Goal: Transaction & Acquisition: Purchase product/service

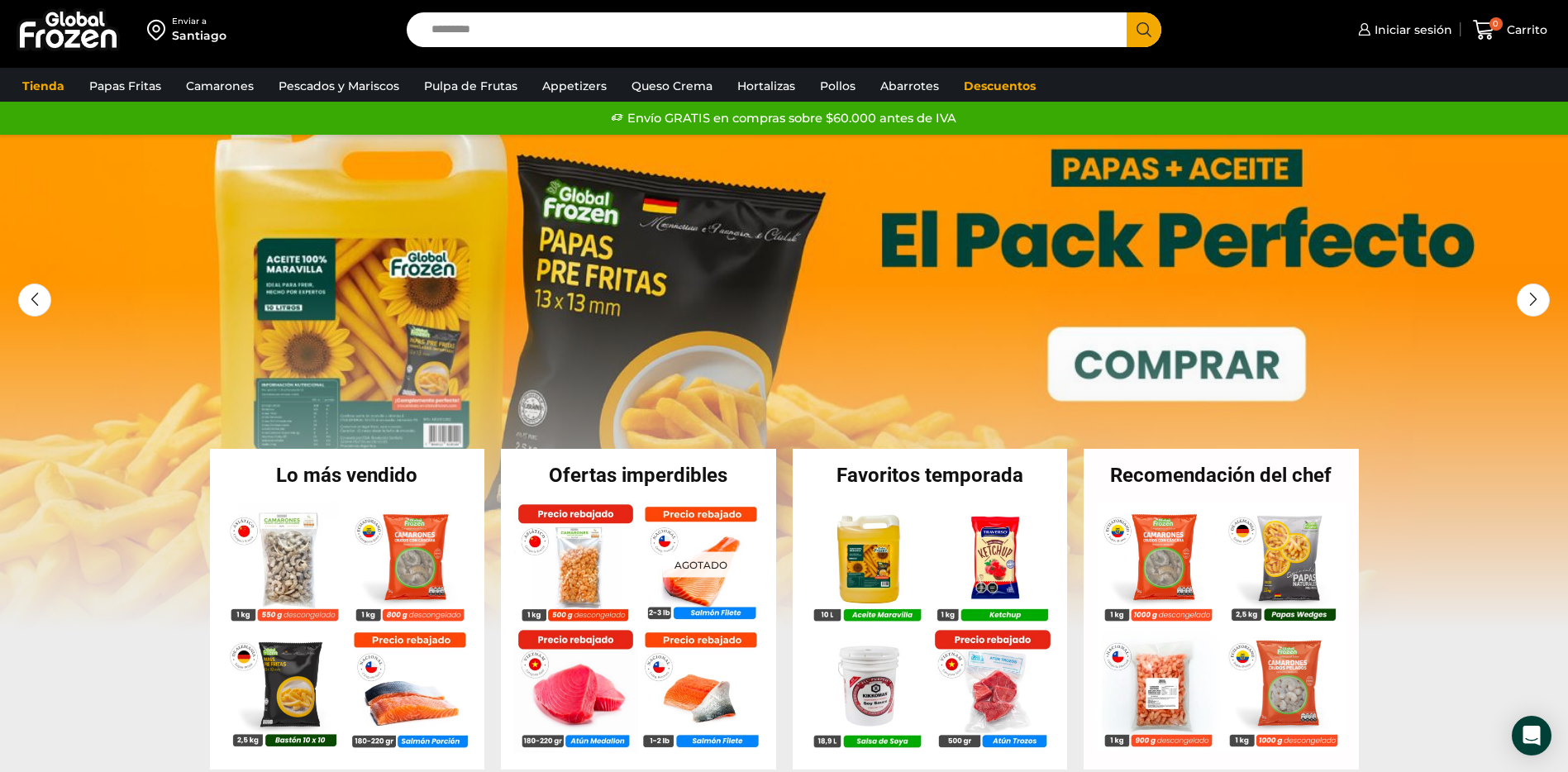
click at [519, 37] on input "Search input" at bounding box center [770, 30] width 696 height 34
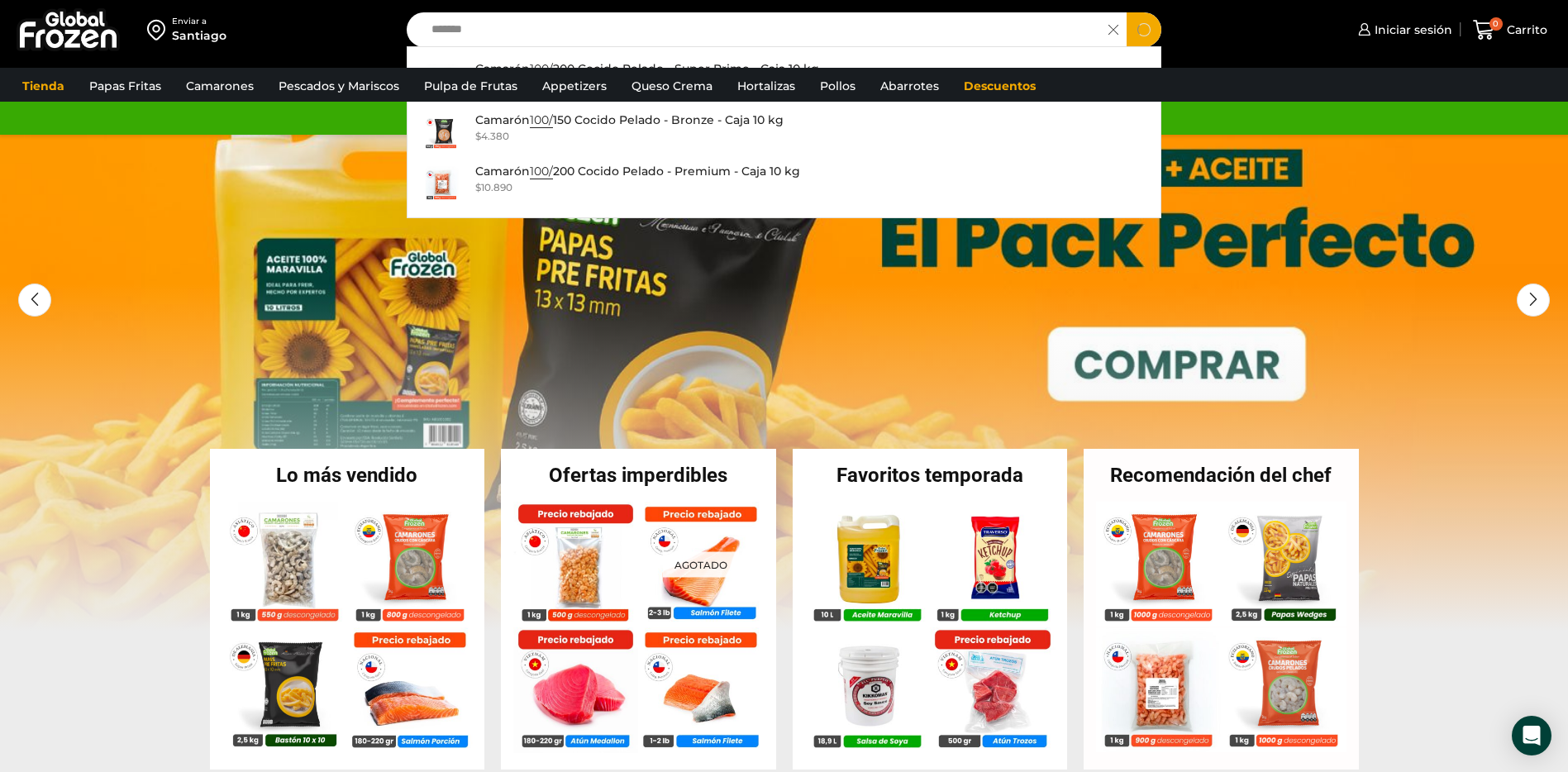
type input "*******"
click at [1127, 13] on button "Search" at bounding box center [1144, 30] width 34 height 34
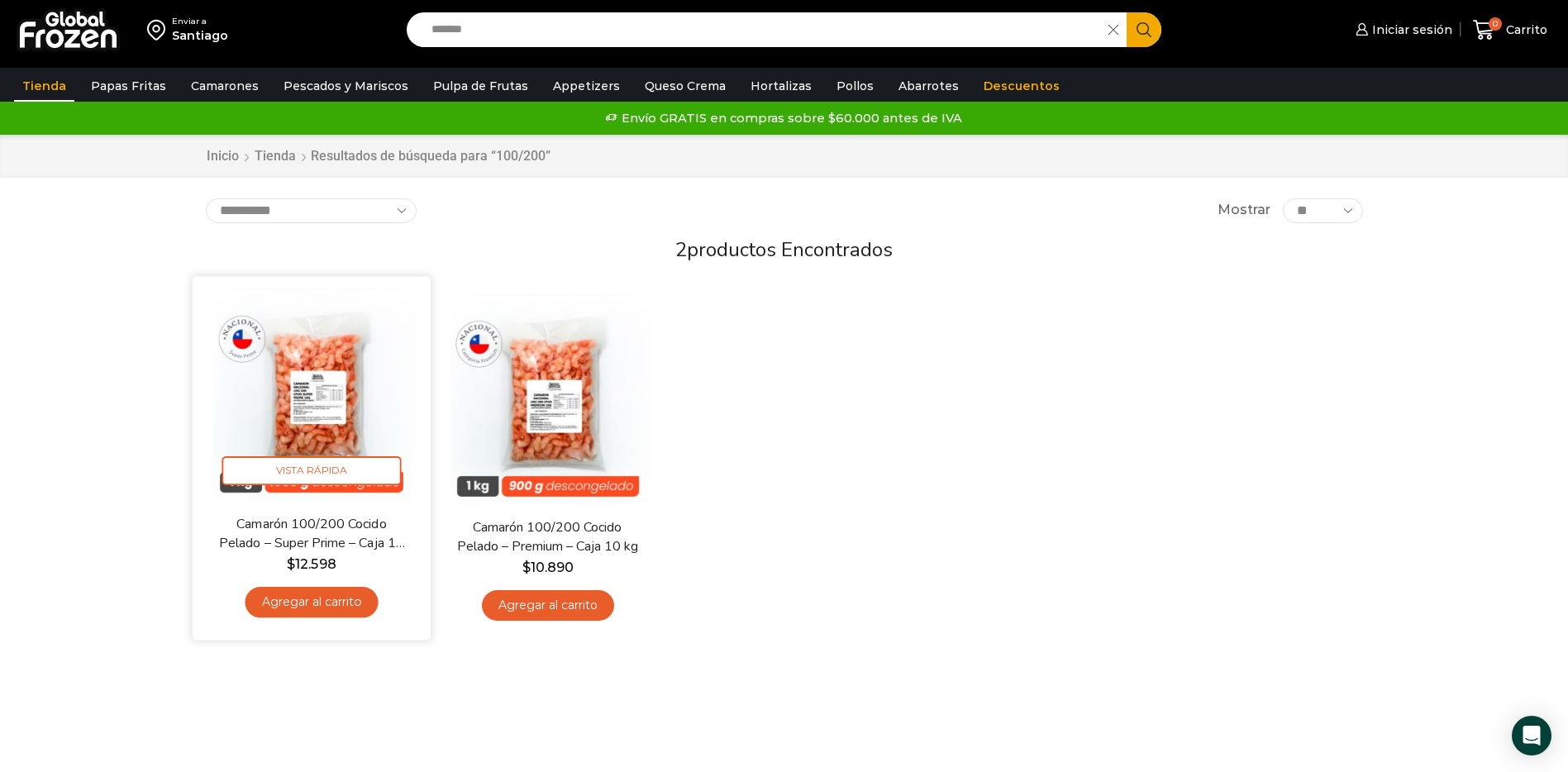
click at [272, 395] on img at bounding box center [311, 396] width 213 height 213
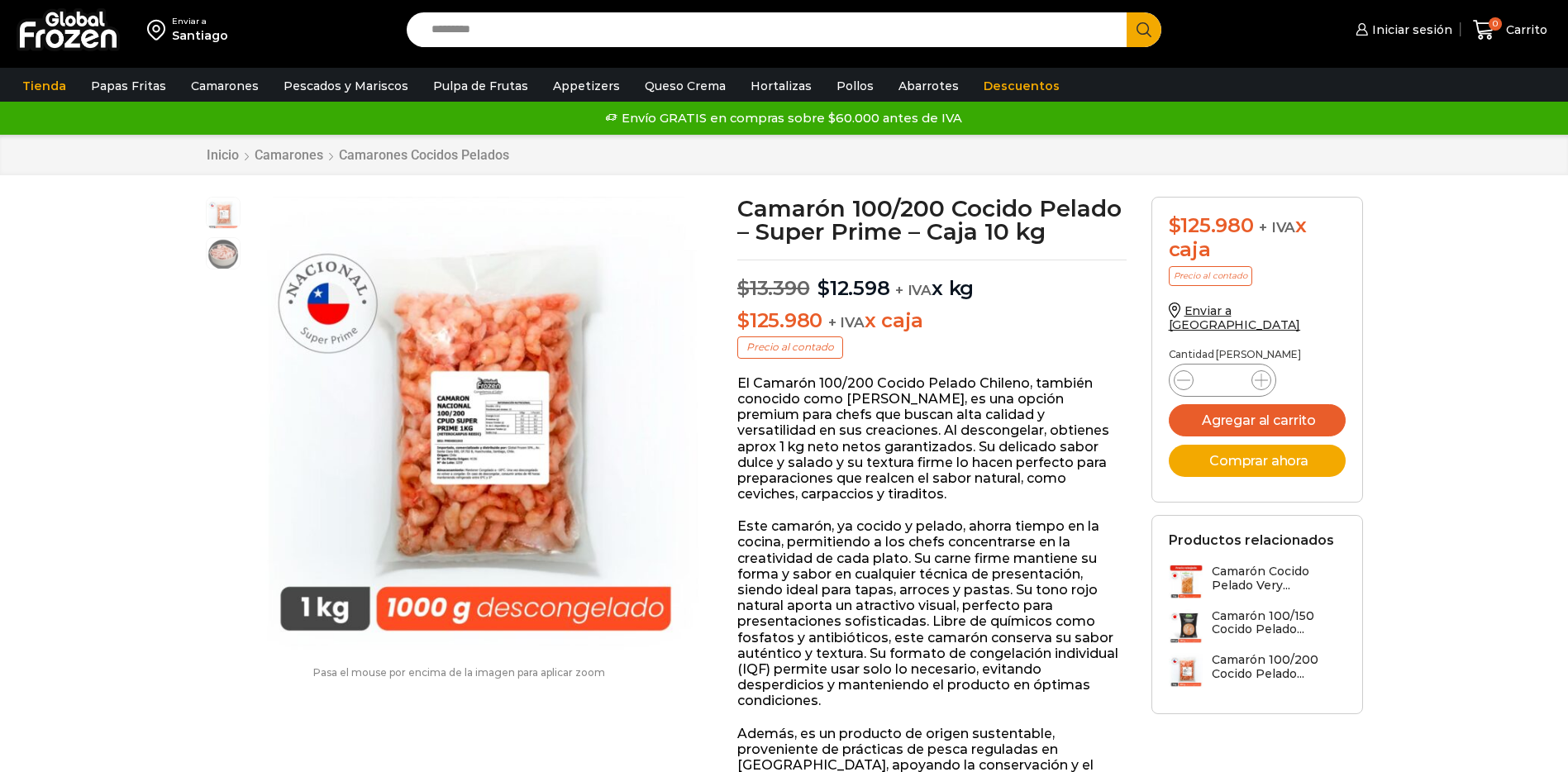
scroll to position [1, 0]
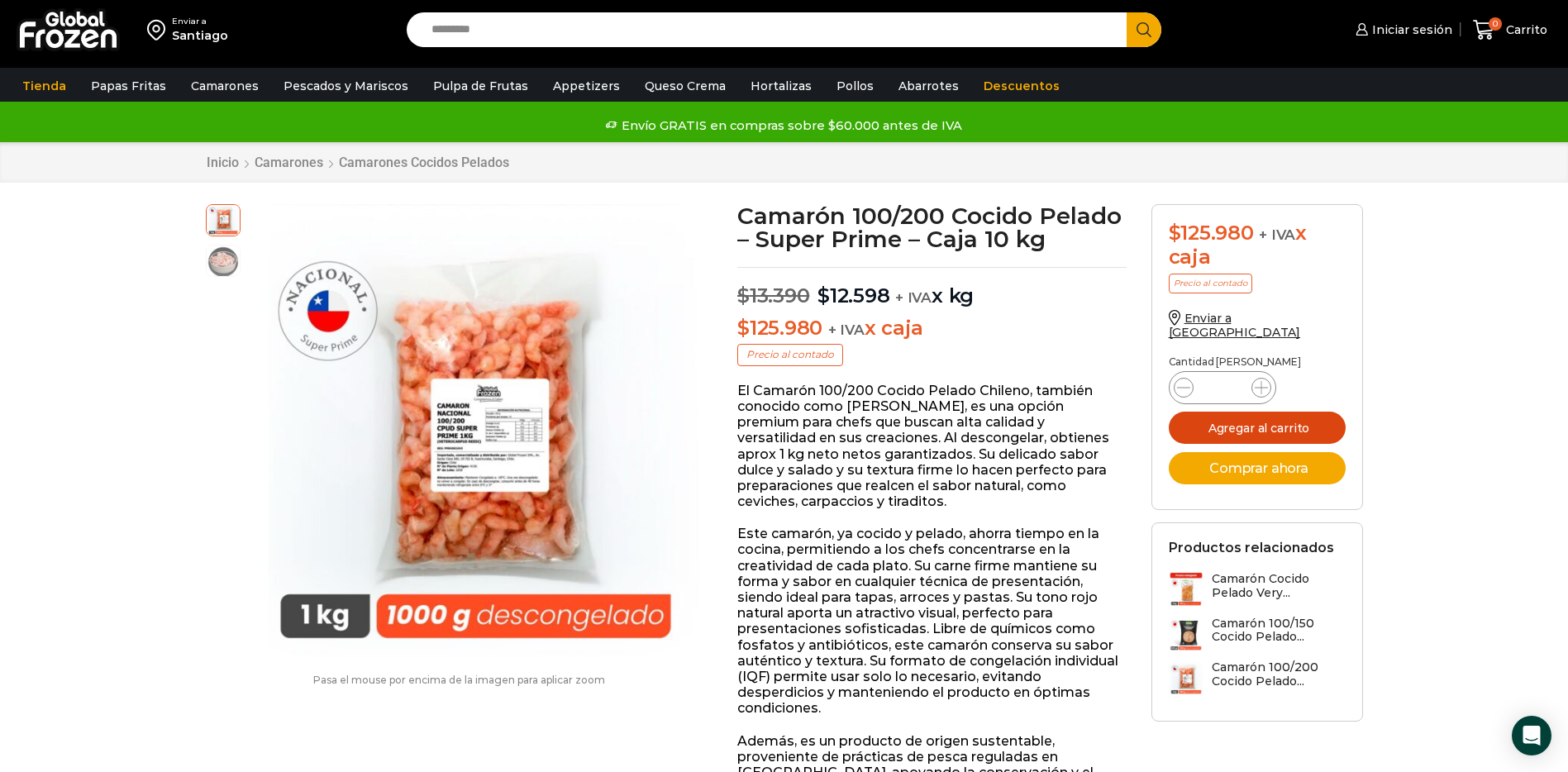
click at [1242, 417] on button "Agregar al carrito" at bounding box center [1257, 428] width 177 height 33
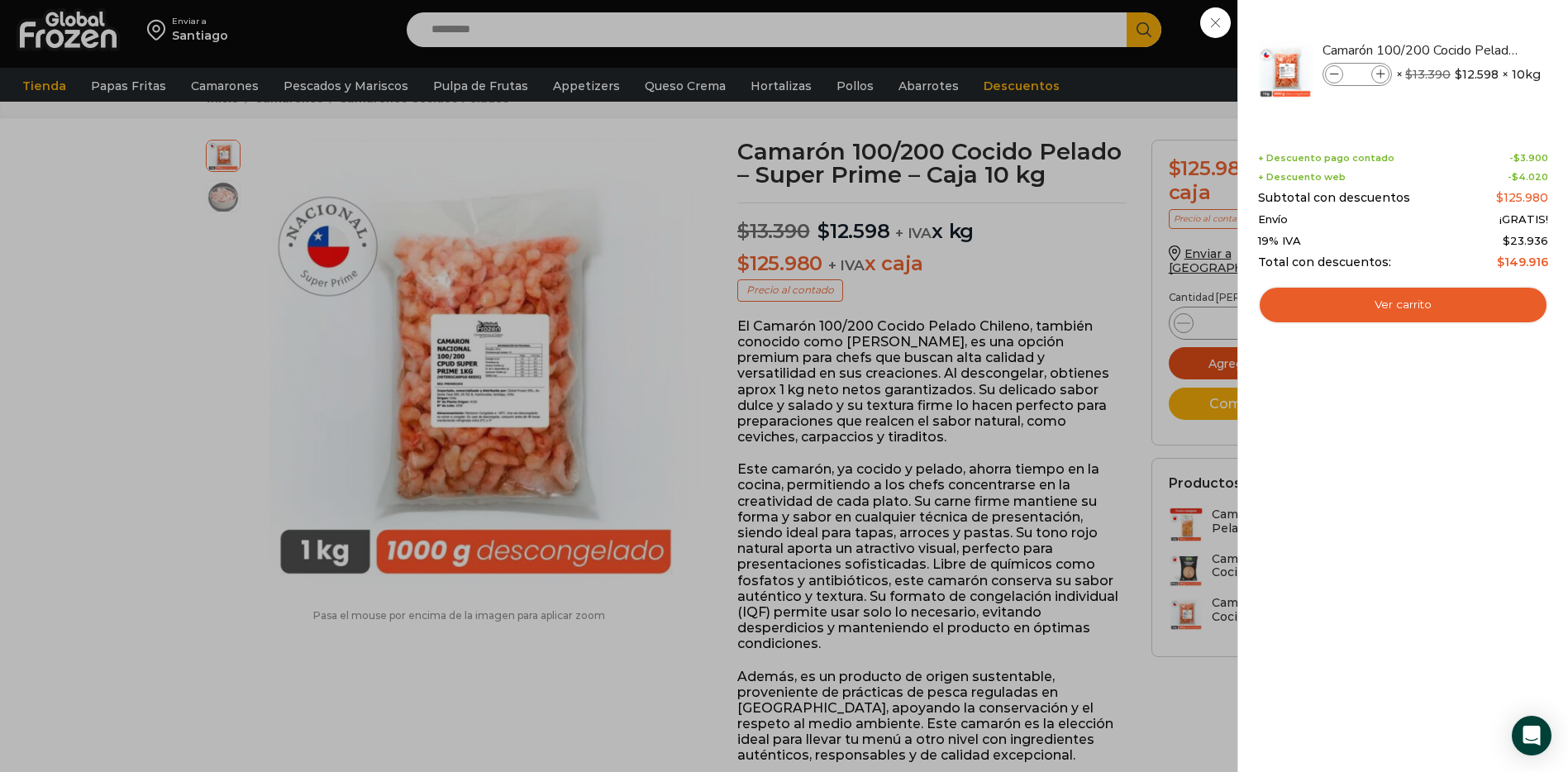
scroll to position [104, 0]
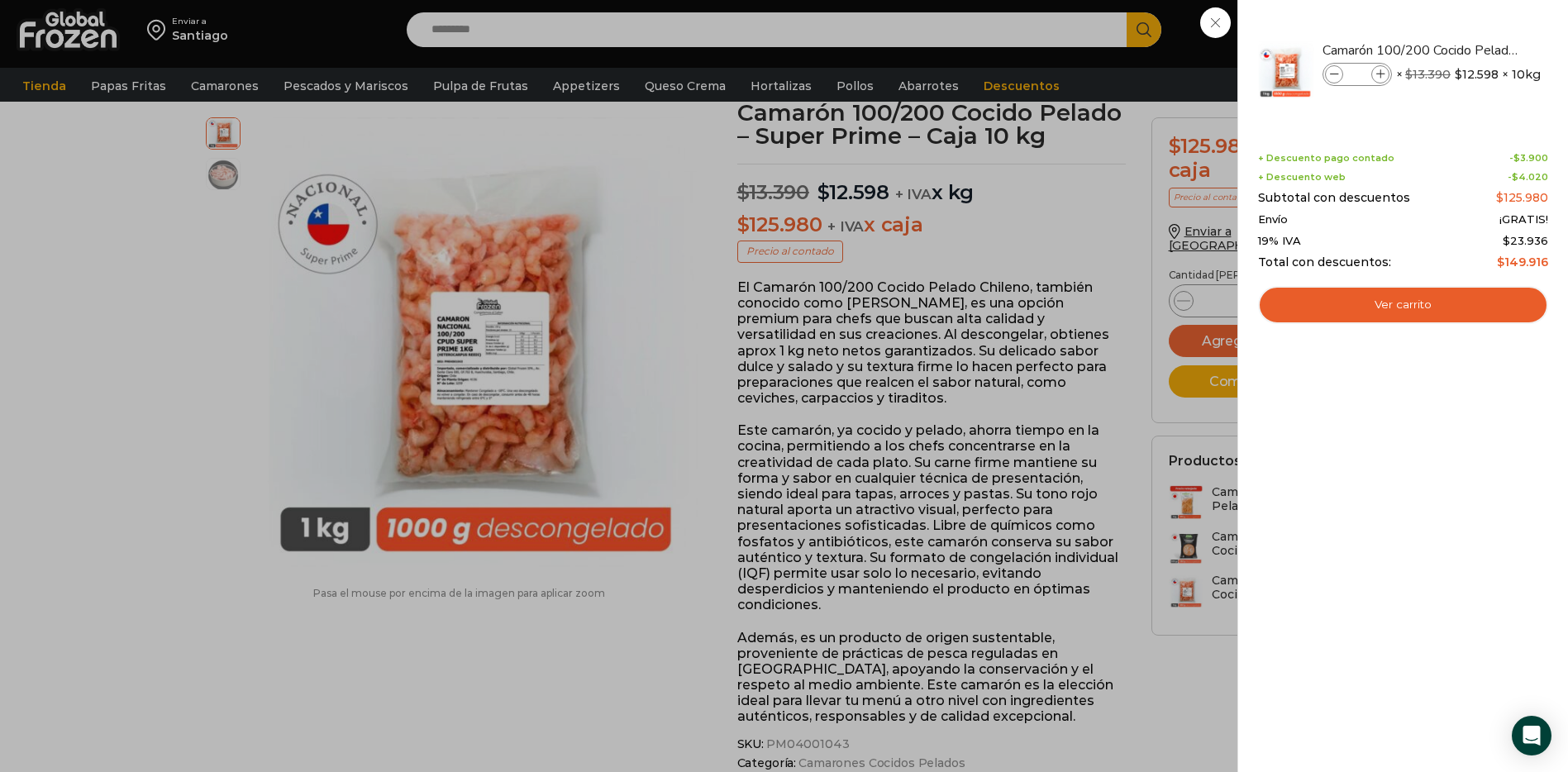
click at [1469, 50] on div "1 Carrito 1 1 Shopping Cart *" at bounding box center [1510, 30] width 83 height 39
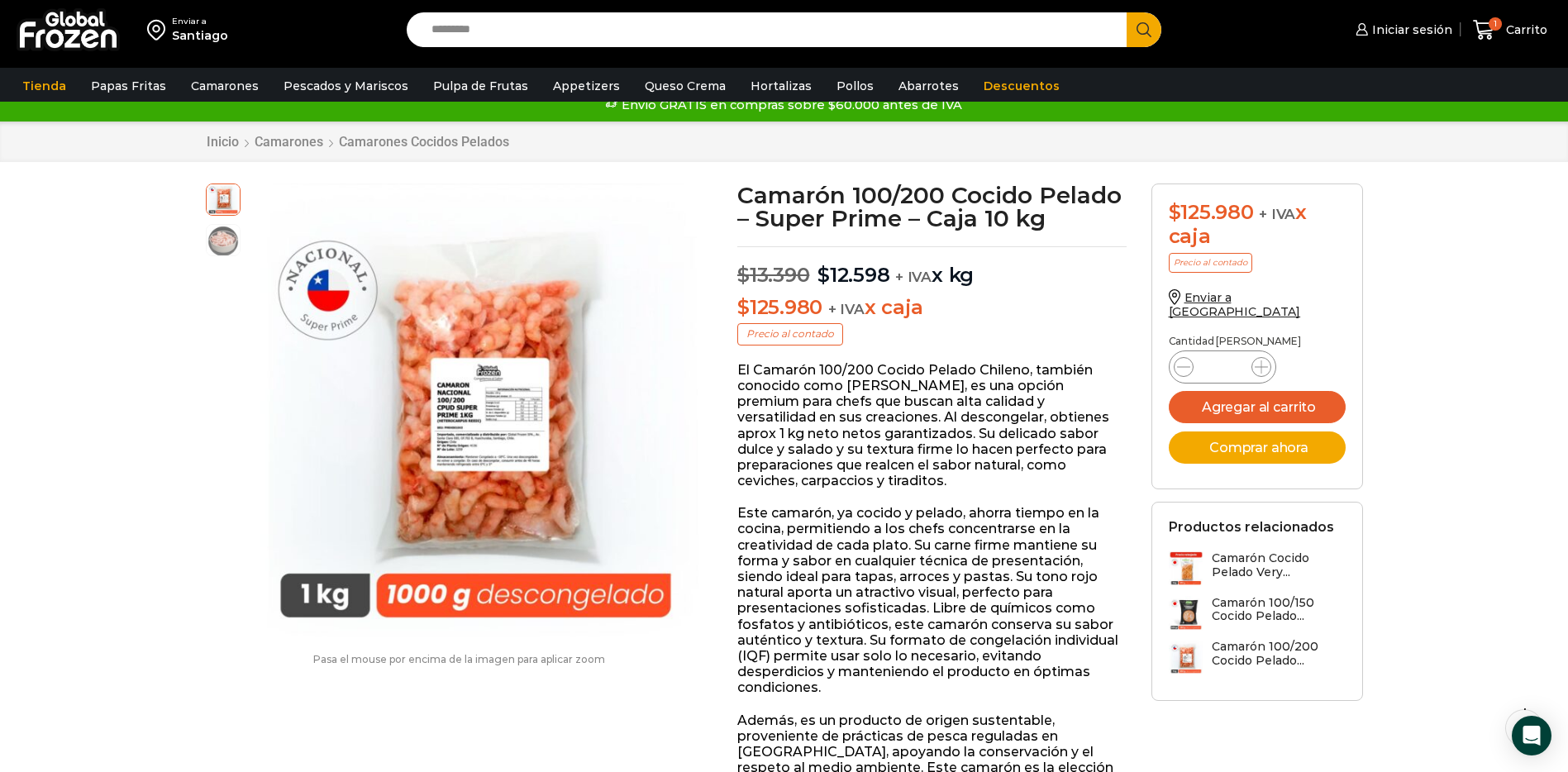
scroll to position [20, 0]
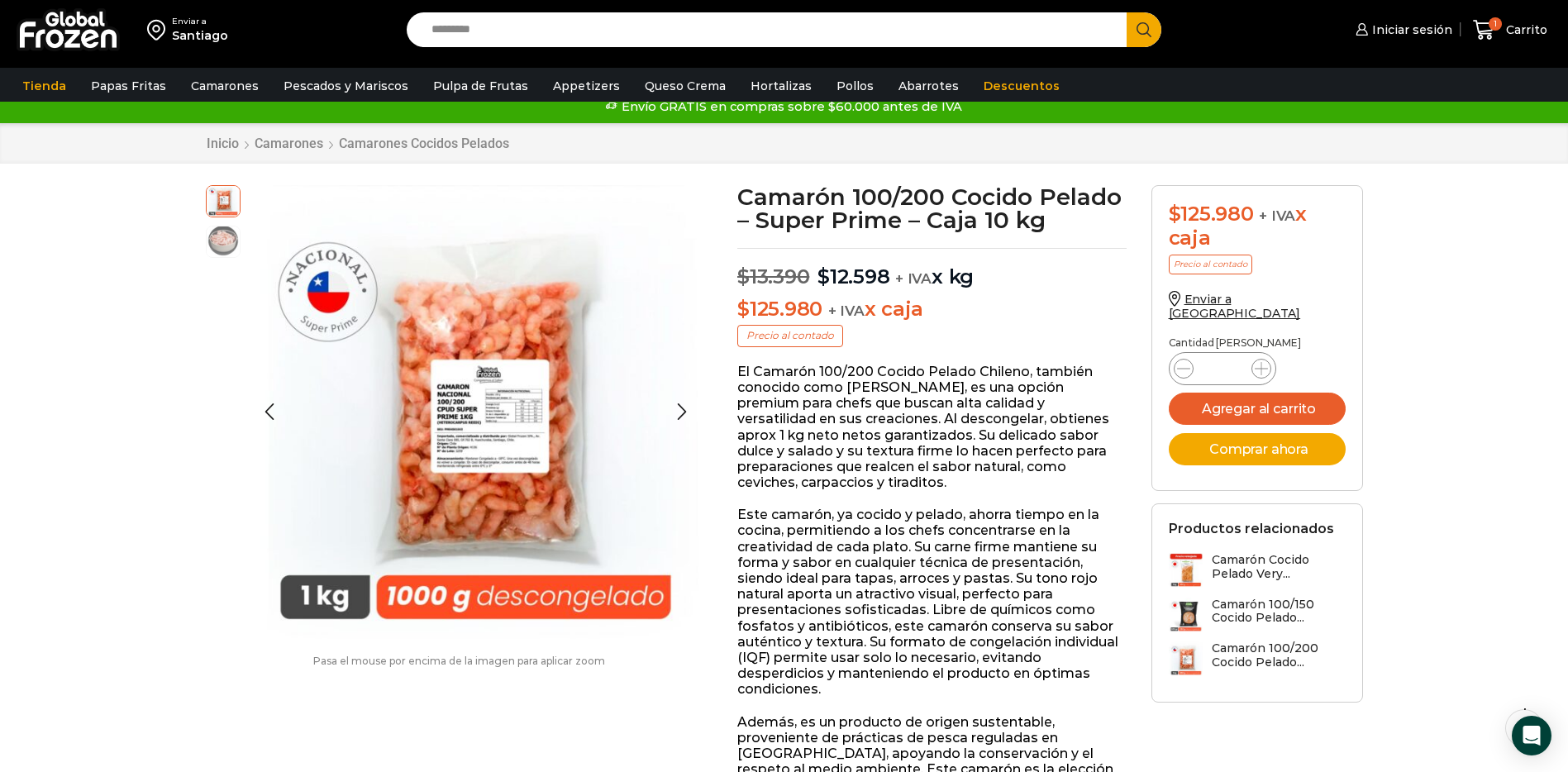
click at [228, 249] on img at bounding box center [223, 240] width 33 height 33
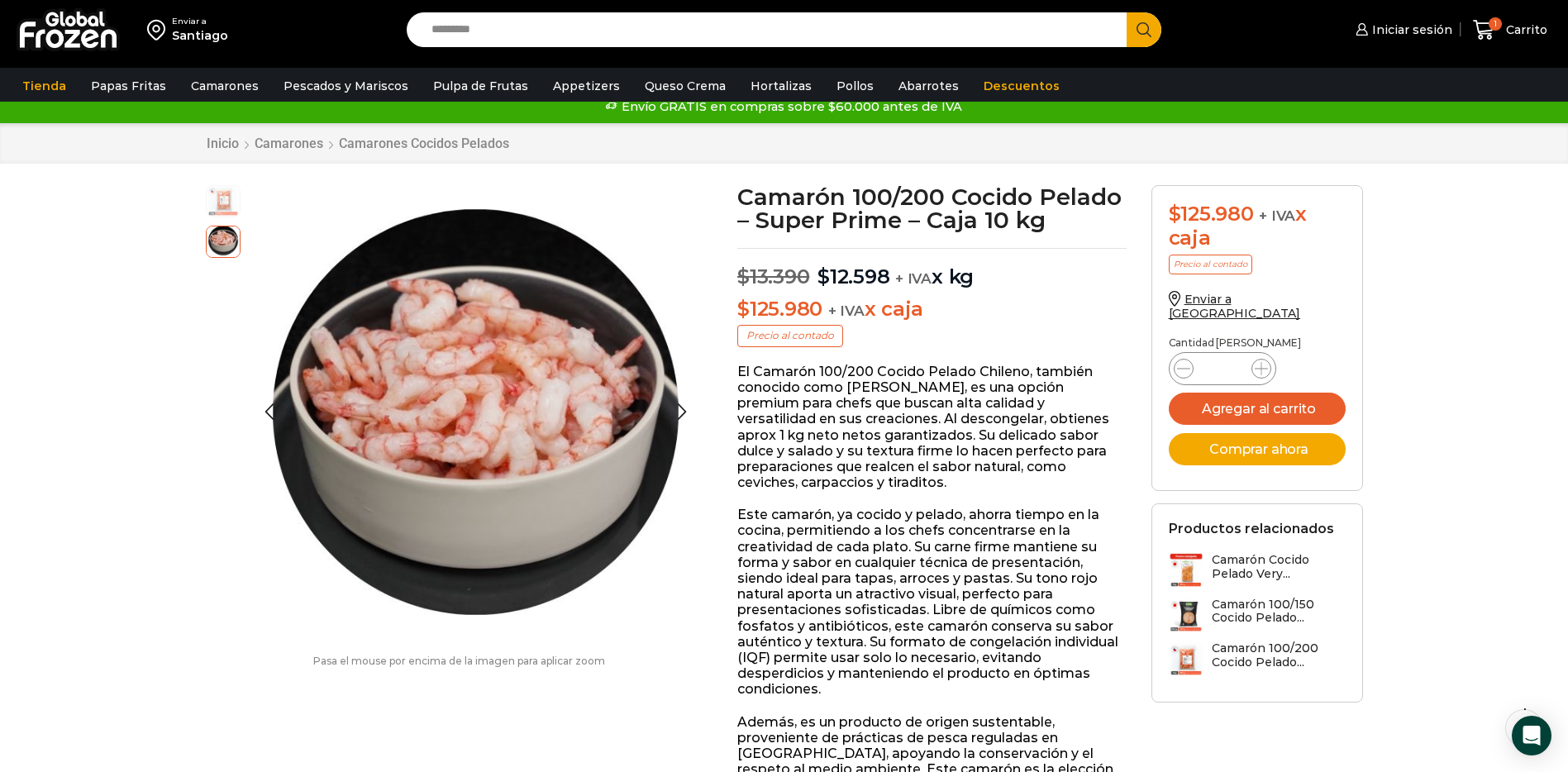
click at [229, 207] on img at bounding box center [223, 200] width 33 height 33
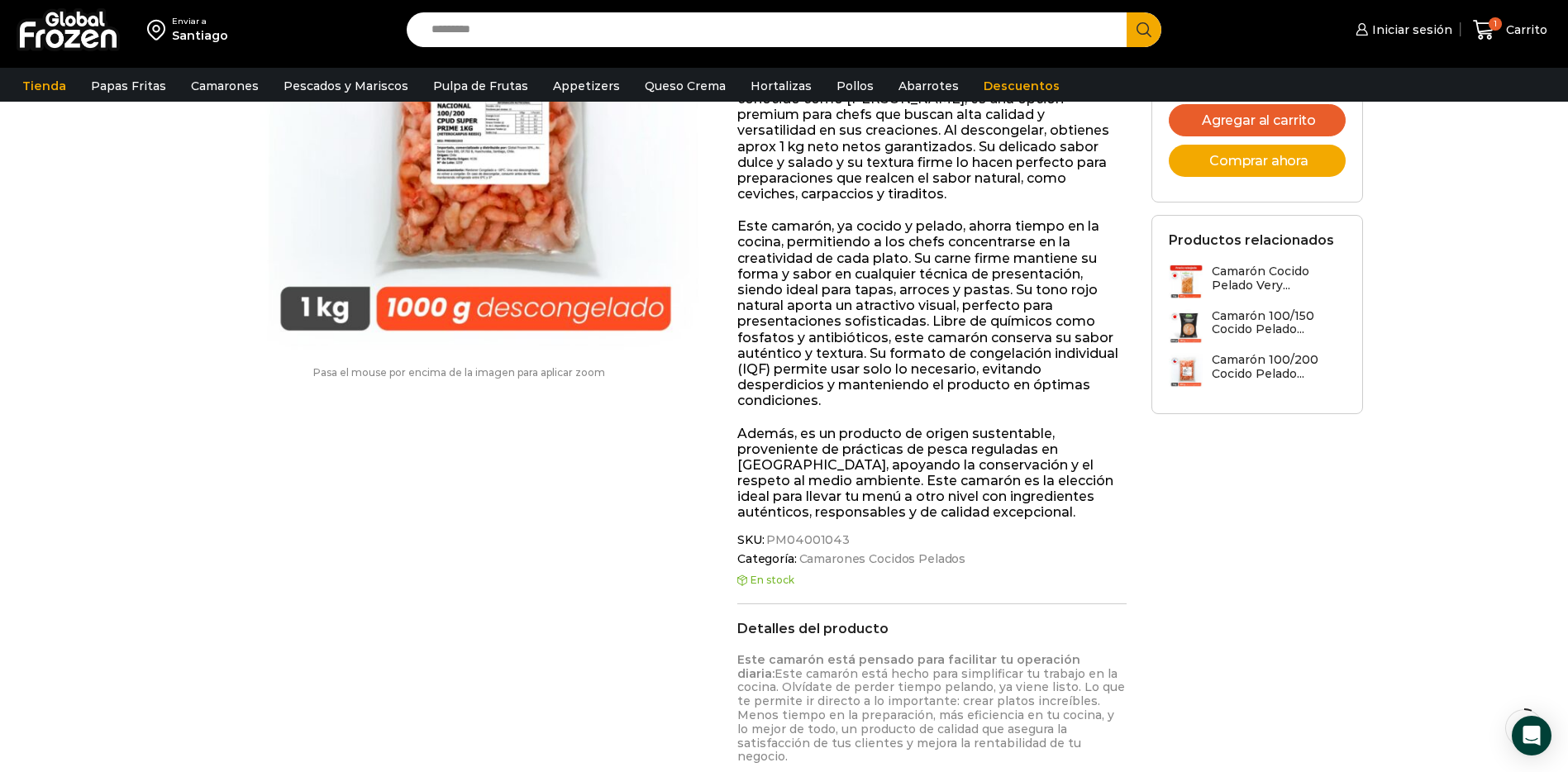
scroll to position [0, 0]
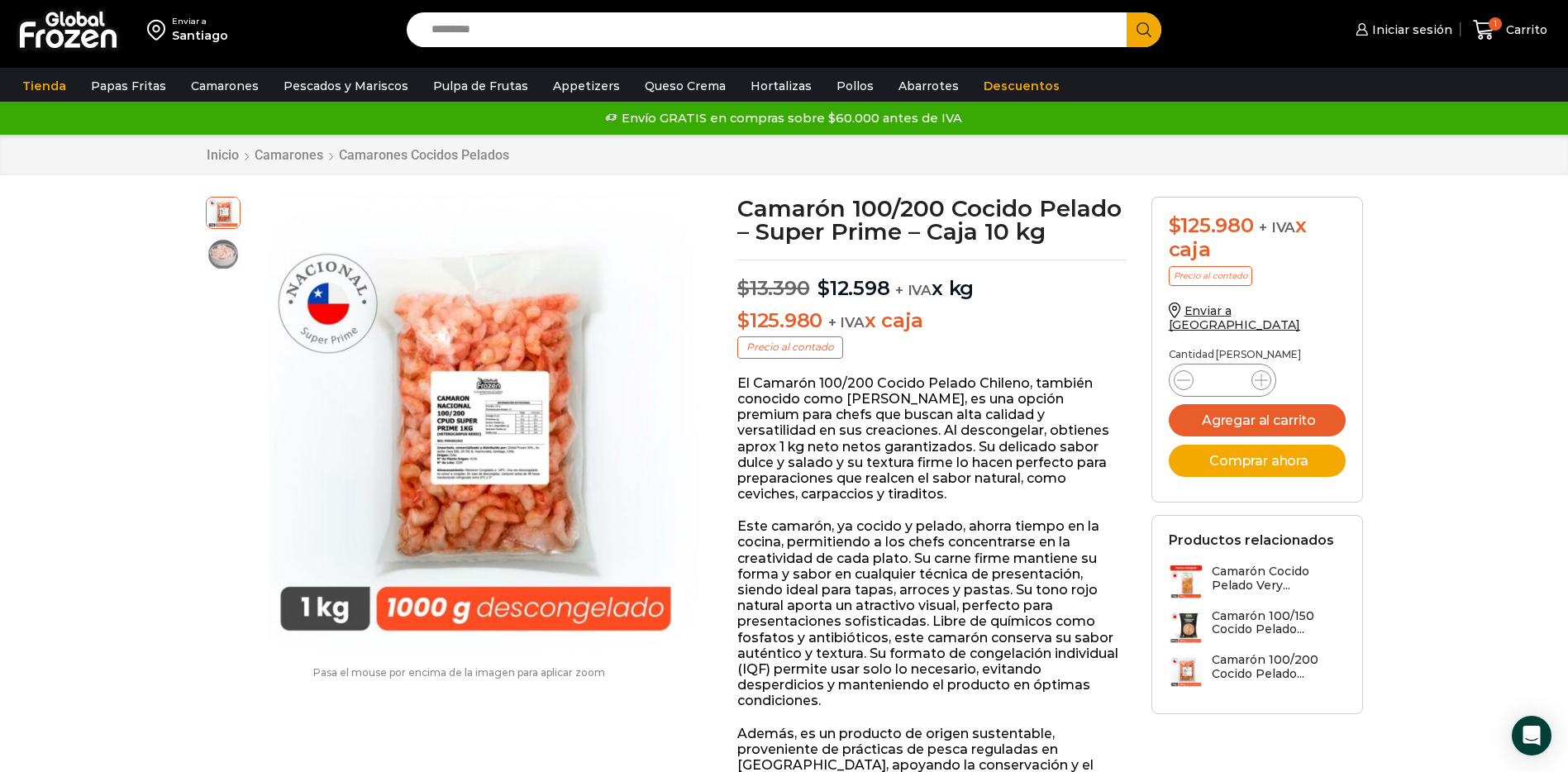
click at [67, 31] on img at bounding box center [68, 29] width 103 height 43
